Goal: Check status: Check status

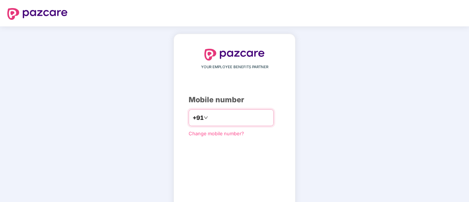
type input "*"
type input "**********"
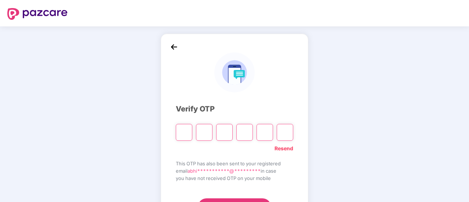
type input "*"
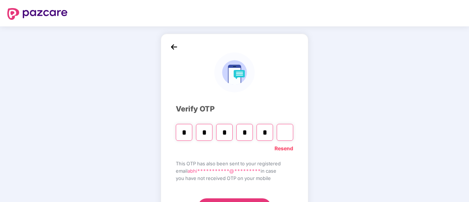
type input "*"
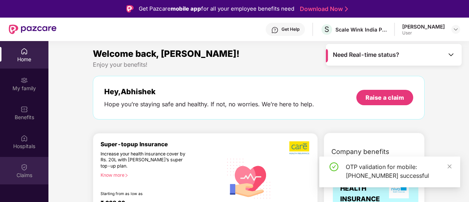
click at [28, 165] on div "Claims" at bounding box center [24, 171] width 48 height 28
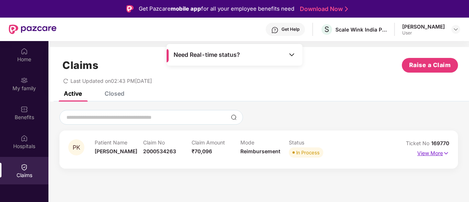
click at [433, 152] on p "View More" at bounding box center [434, 153] width 32 height 10
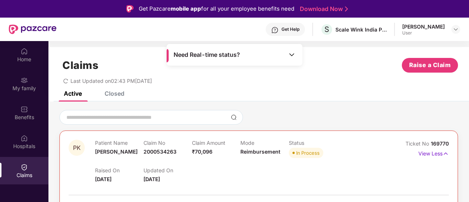
click at [460, 83] on div "Claims Raise a Claim Last Updated on 02:43 PM, 09 Sep 2025" at bounding box center [258, 69] width 421 height 44
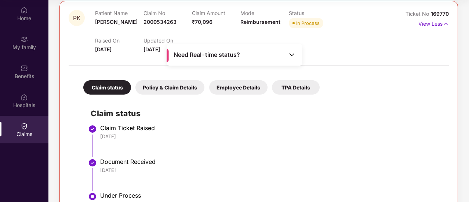
scroll to position [73, 0]
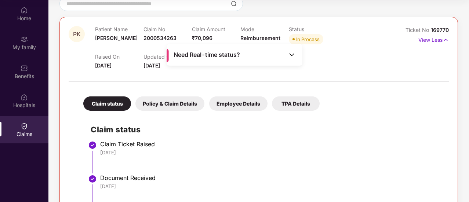
click at [289, 98] on div "TPA Details" at bounding box center [296, 104] width 48 height 14
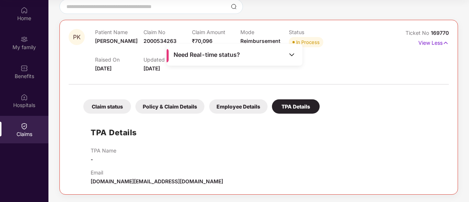
scroll to position [69, 0]
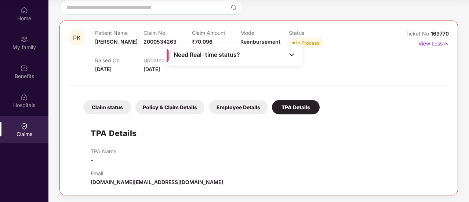
click at [177, 104] on div "Policy & Claim Details" at bounding box center [170, 107] width 69 height 14
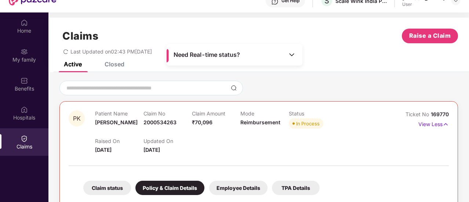
scroll to position [0, 0]
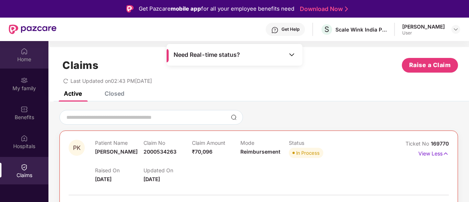
click at [21, 57] on div "Home" at bounding box center [24, 59] width 48 height 7
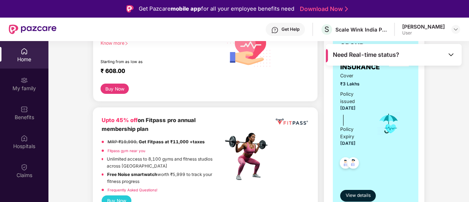
scroll to position [118, 0]
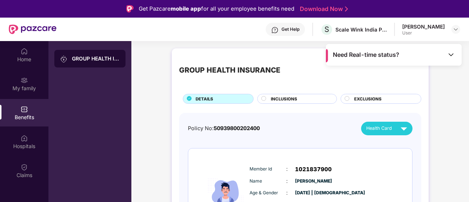
drag, startPoint x: 215, startPoint y: 127, endPoint x: 267, endPoint y: 126, distance: 52.2
click at [267, 126] on div "Policy No: 50939800202400 Health Card" at bounding box center [300, 129] width 225 height 14
copy span "50939800202400"
click at [303, 129] on div "Policy No: 50939800202400 Health Card" at bounding box center [300, 129] width 225 height 14
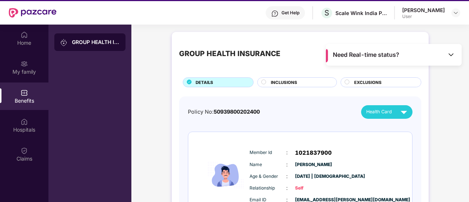
scroll to position [16, 0]
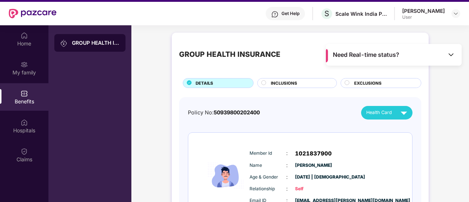
click at [464, 102] on div "GROUP HEALTH INSURANCE DETAILS INCLUSIONS EXCLUSIONS Policy No: 50939800202400 …" at bounding box center [301, 205] width 338 height 352
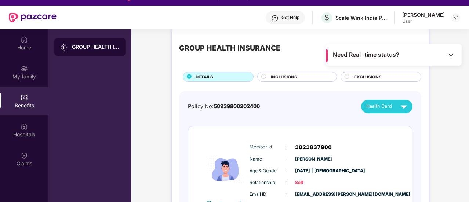
scroll to position [0, 0]
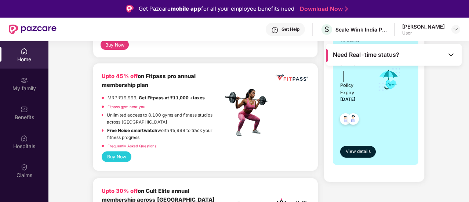
scroll to position [191, 0]
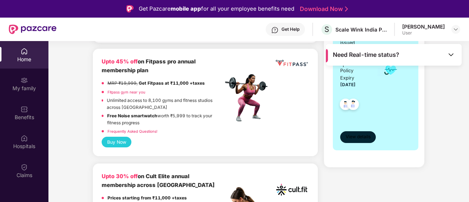
click at [356, 134] on span "View details" at bounding box center [358, 137] width 25 height 7
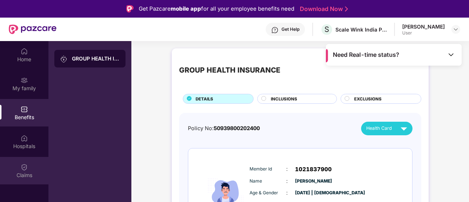
click at [26, 171] on img at bounding box center [24, 167] width 7 height 7
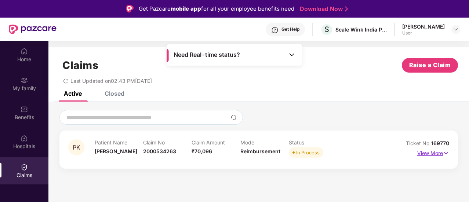
click at [425, 150] on p "View More" at bounding box center [434, 153] width 32 height 10
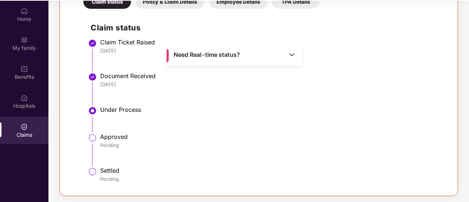
scroll to position [41, 0]
